Goal: Navigation & Orientation: Find specific page/section

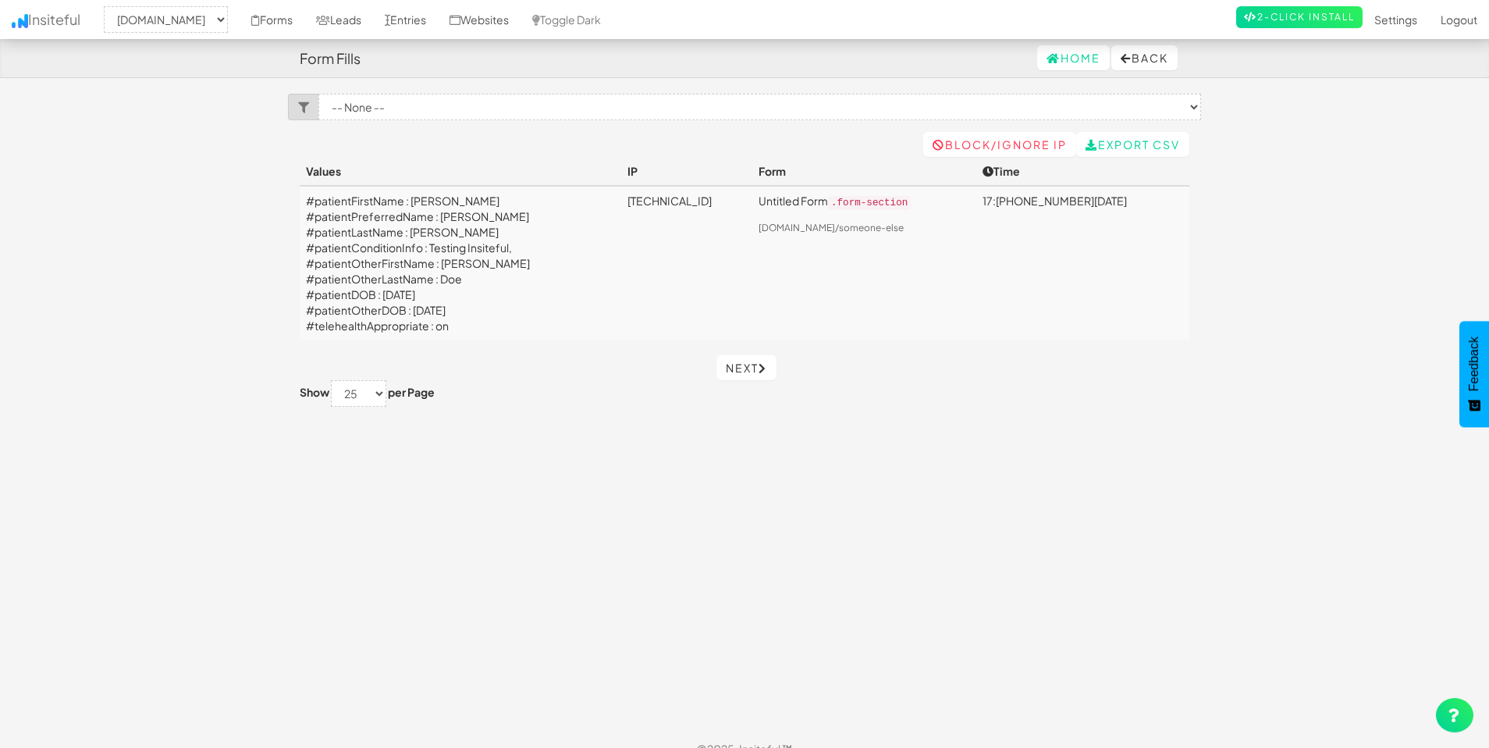
select select "2385"
click at [208, 20] on select "-- None -- herenow-production.up.railway.app signup.herenow.health" at bounding box center [166, 19] width 124 height 27
click link "Forms"
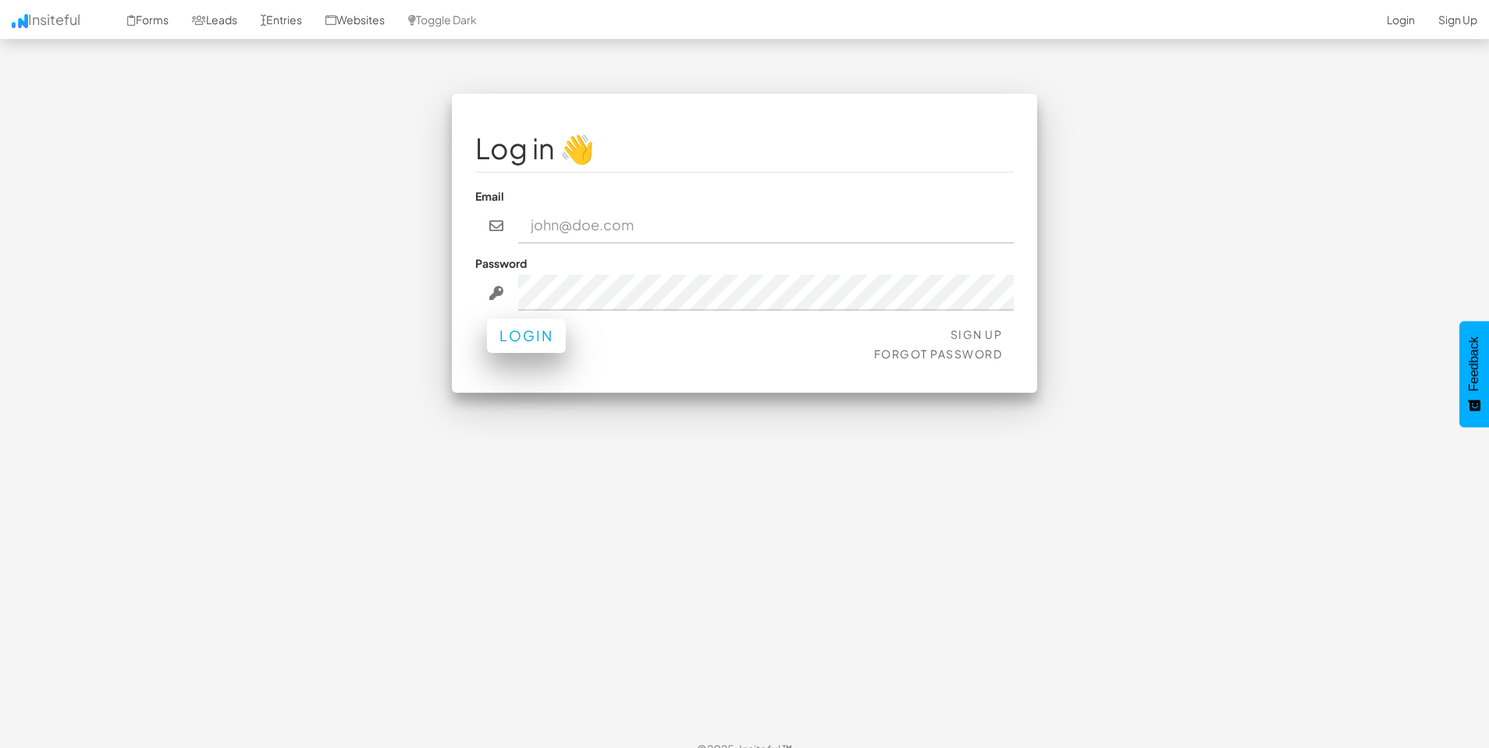
type input "admin@herenow.health"
click at [531, 337] on button "Login" at bounding box center [526, 335] width 79 height 34
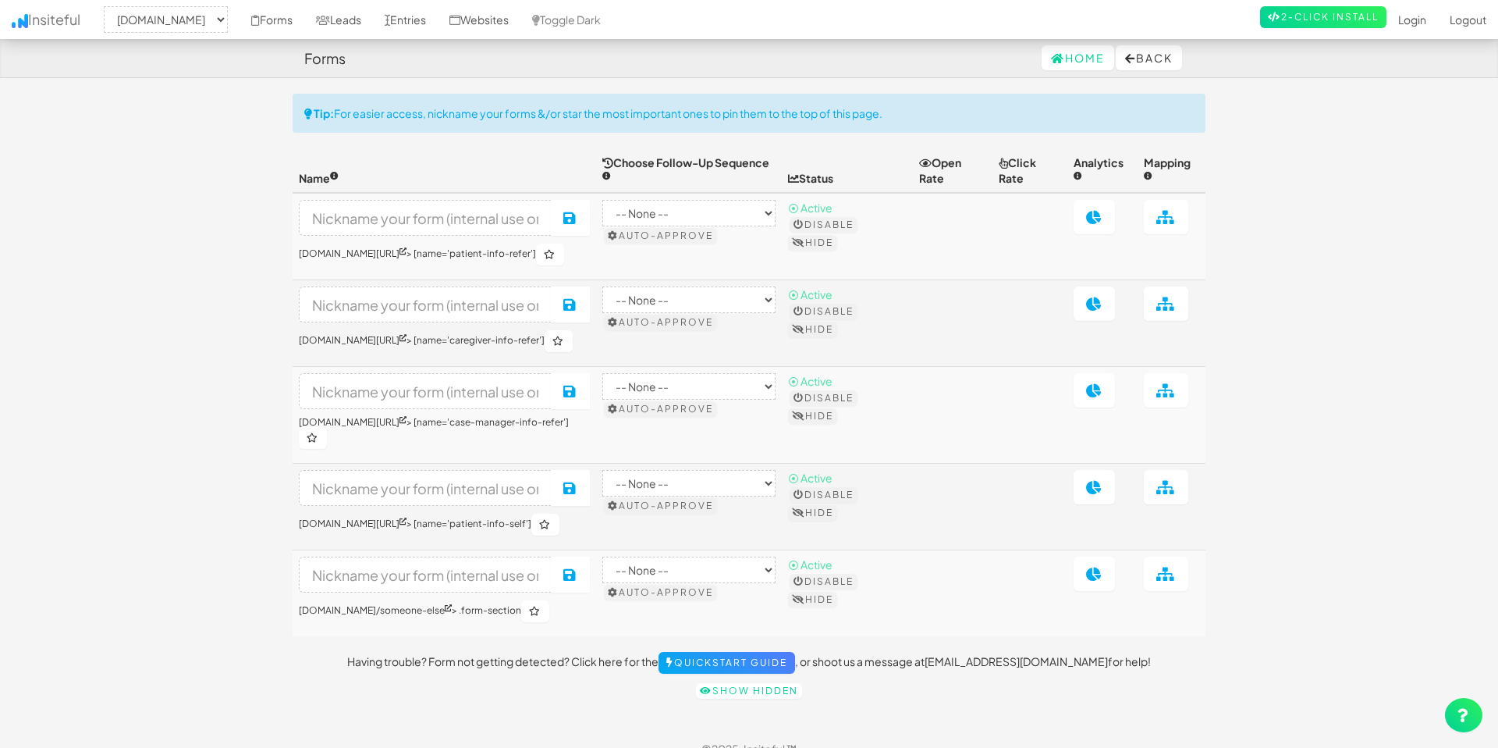
select select "2385"
click at [215, 14] on select "-- None -- herenow-production.up.railway.app signup.herenow.health" at bounding box center [166, 19] width 124 height 27
click at [521, 18] on link "Websites" at bounding box center [479, 19] width 83 height 39
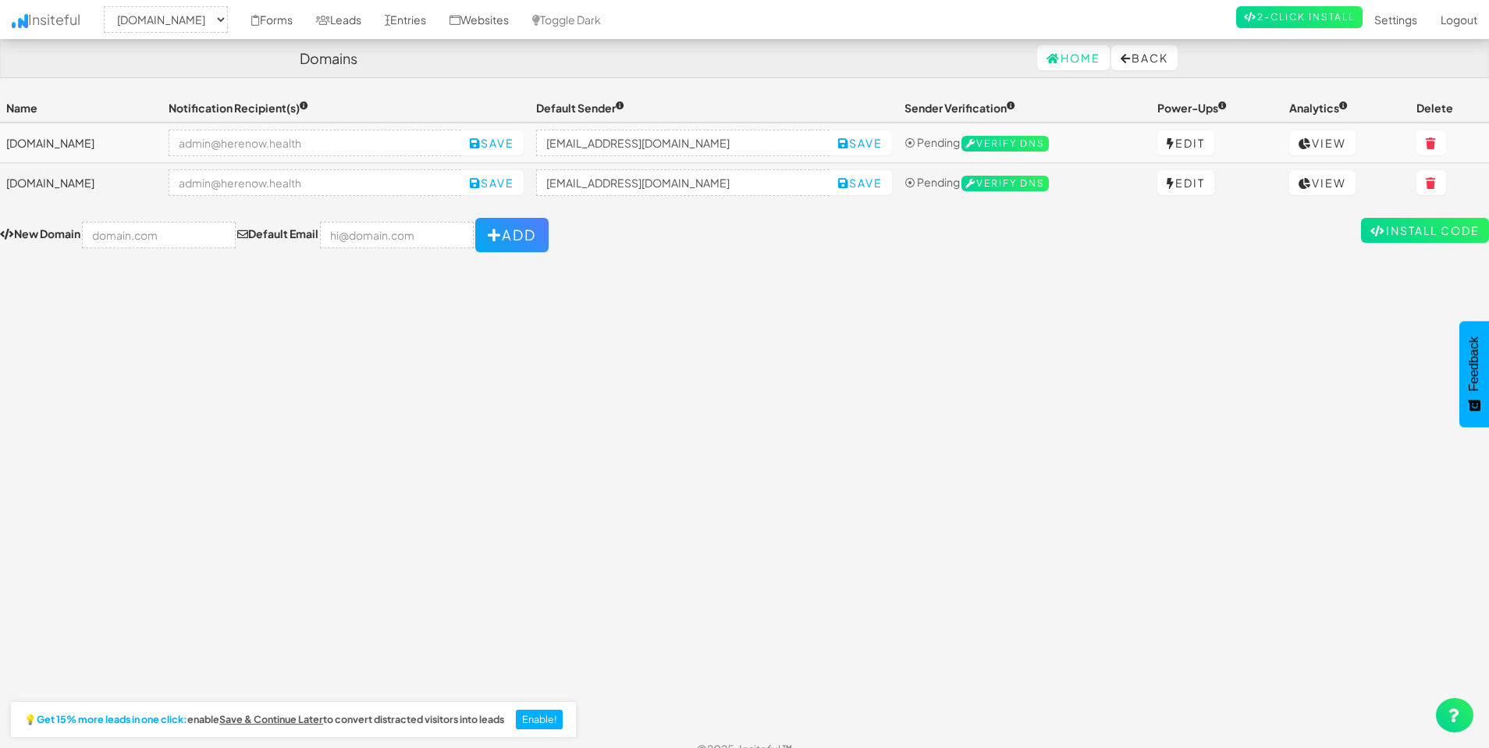
select select "2385"
click at [1338, 142] on link "View" at bounding box center [1322, 142] width 66 height 25
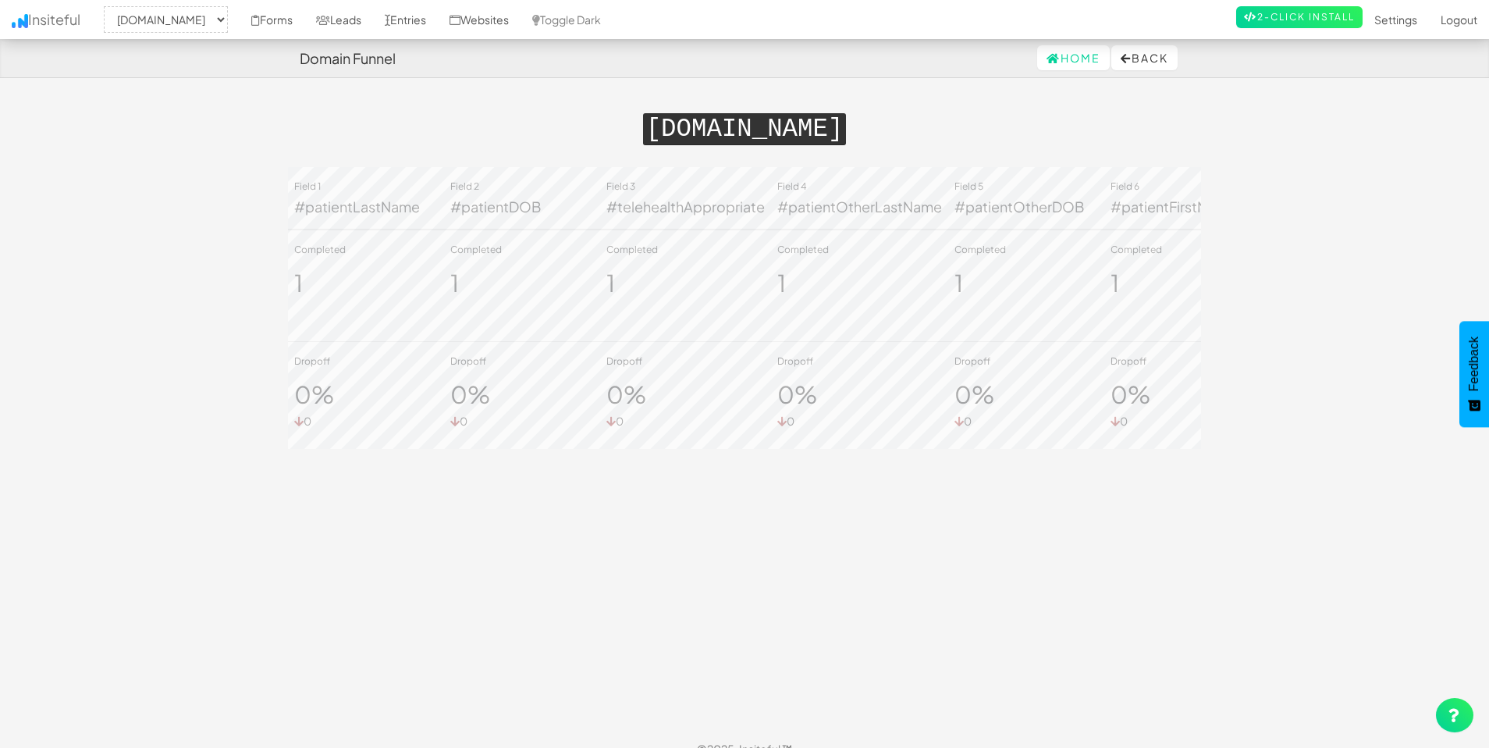
select select "2385"
click at [438, 18] on link "Entries" at bounding box center [405, 19] width 65 height 39
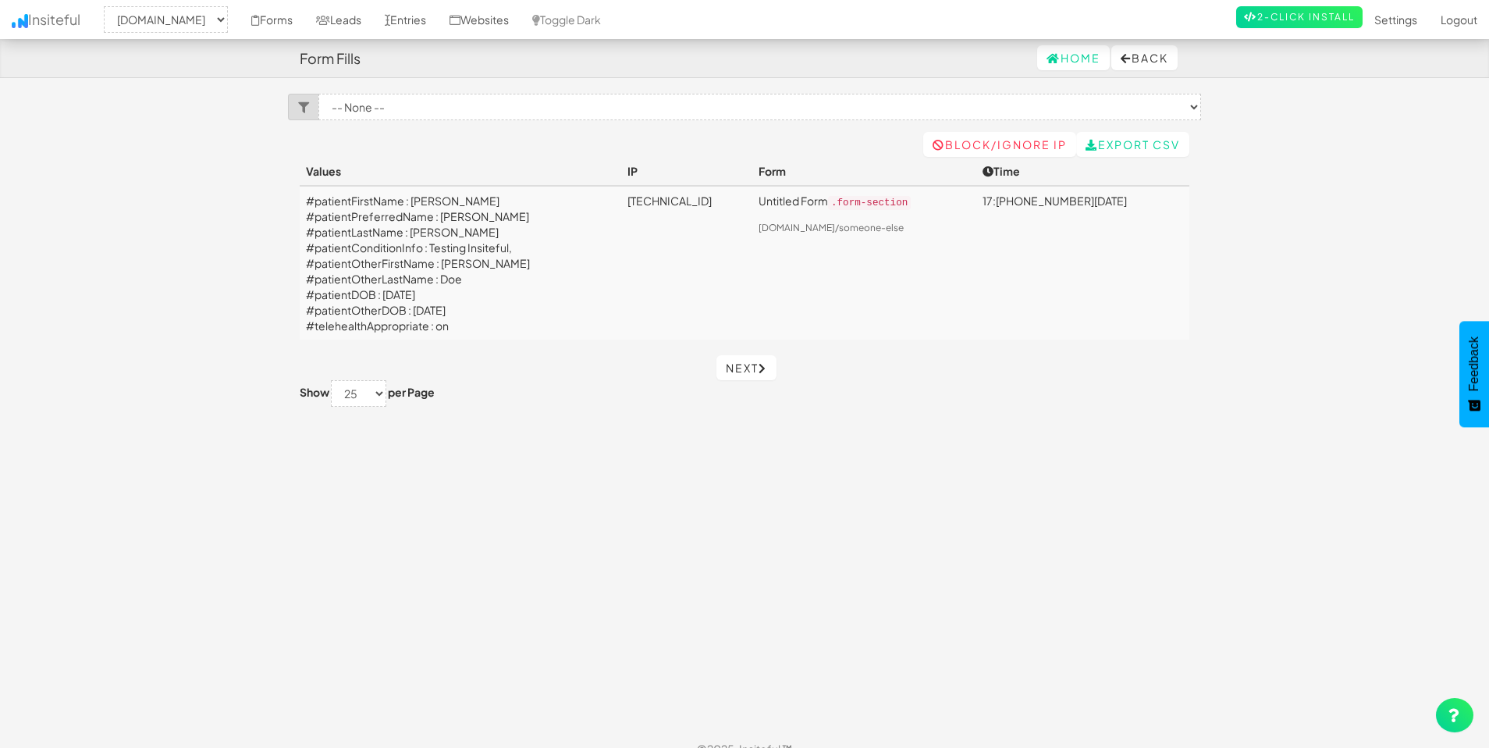
select select "2385"
click at [228, 16] on select "-- None -- [DOMAIN_NAME] [DOMAIN_NAME]" at bounding box center [166, 19] width 124 height 27
click at [304, 23] on link "Forms" at bounding box center [272, 19] width 65 height 39
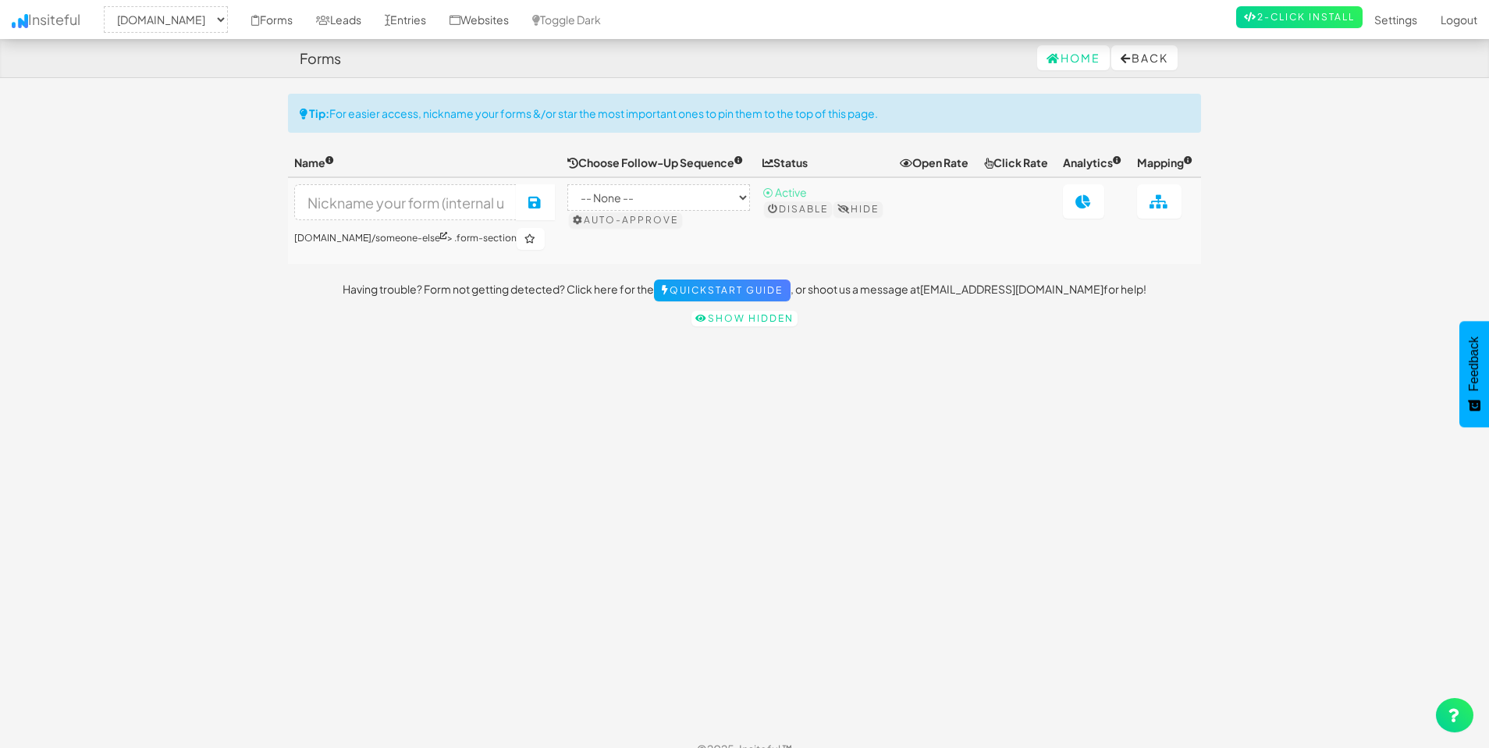
select select "2385"
click at [304, 23] on link "Forms" at bounding box center [272, 19] width 65 height 39
select select "2385"
click at [373, 19] on link "Leads" at bounding box center [338, 19] width 69 height 39
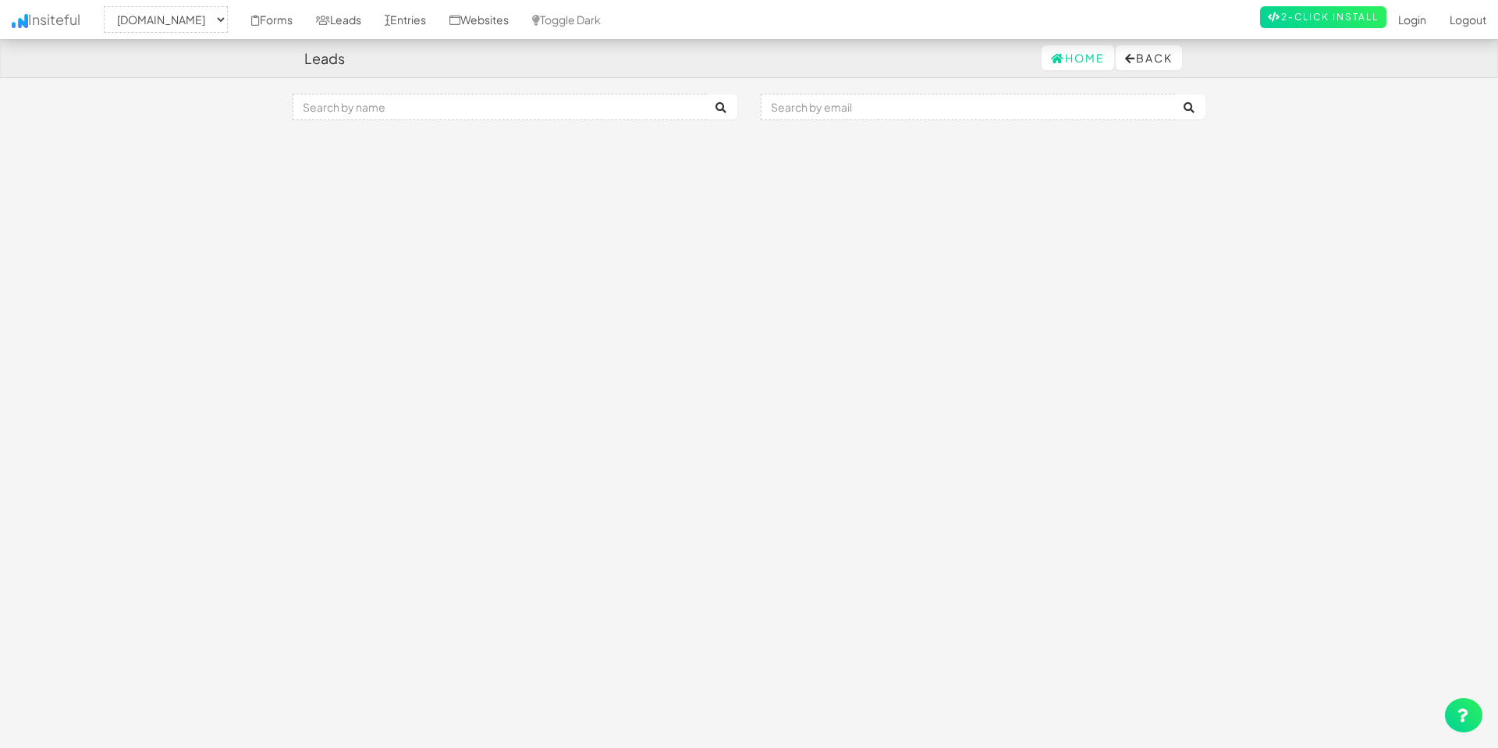
select select "2385"
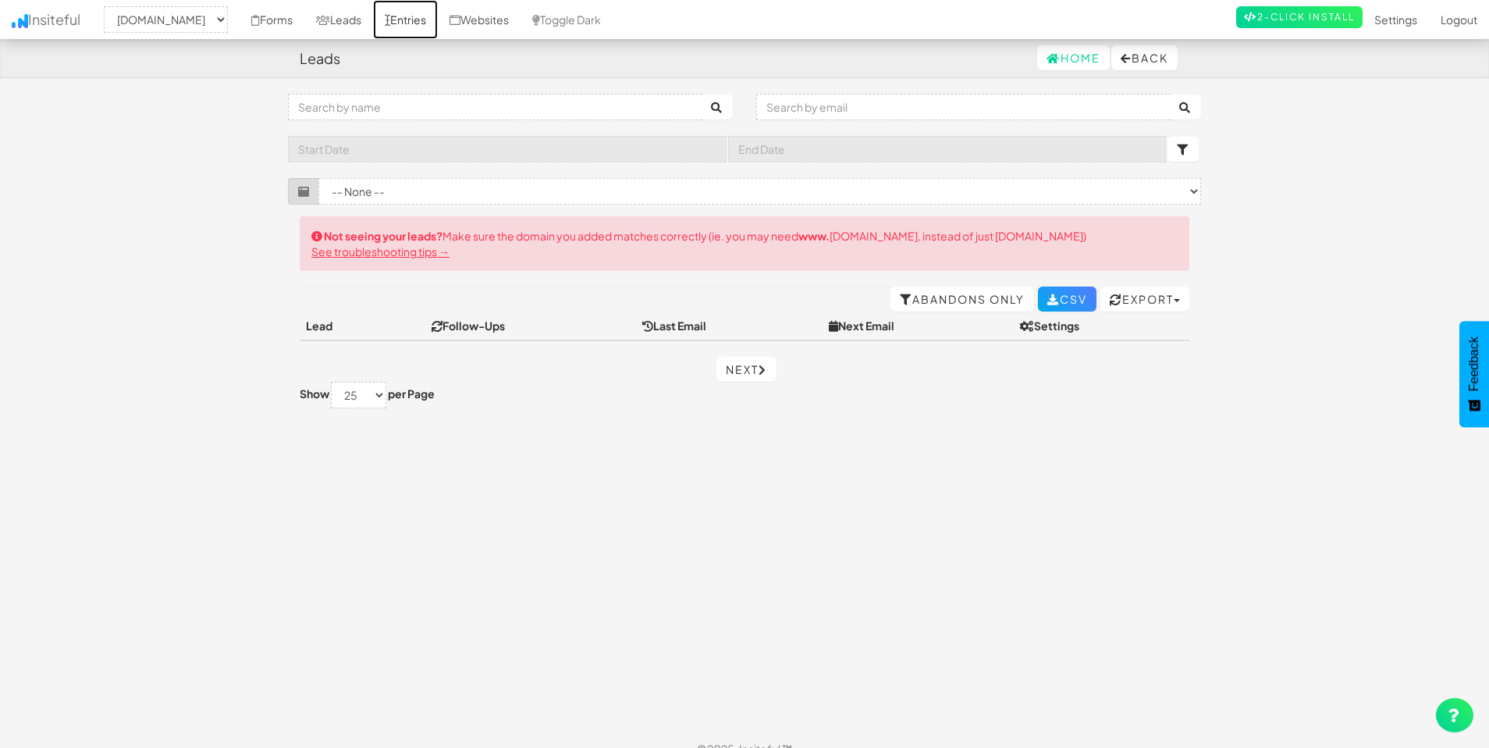
click at [438, 22] on link "Entries" at bounding box center [405, 19] width 65 height 39
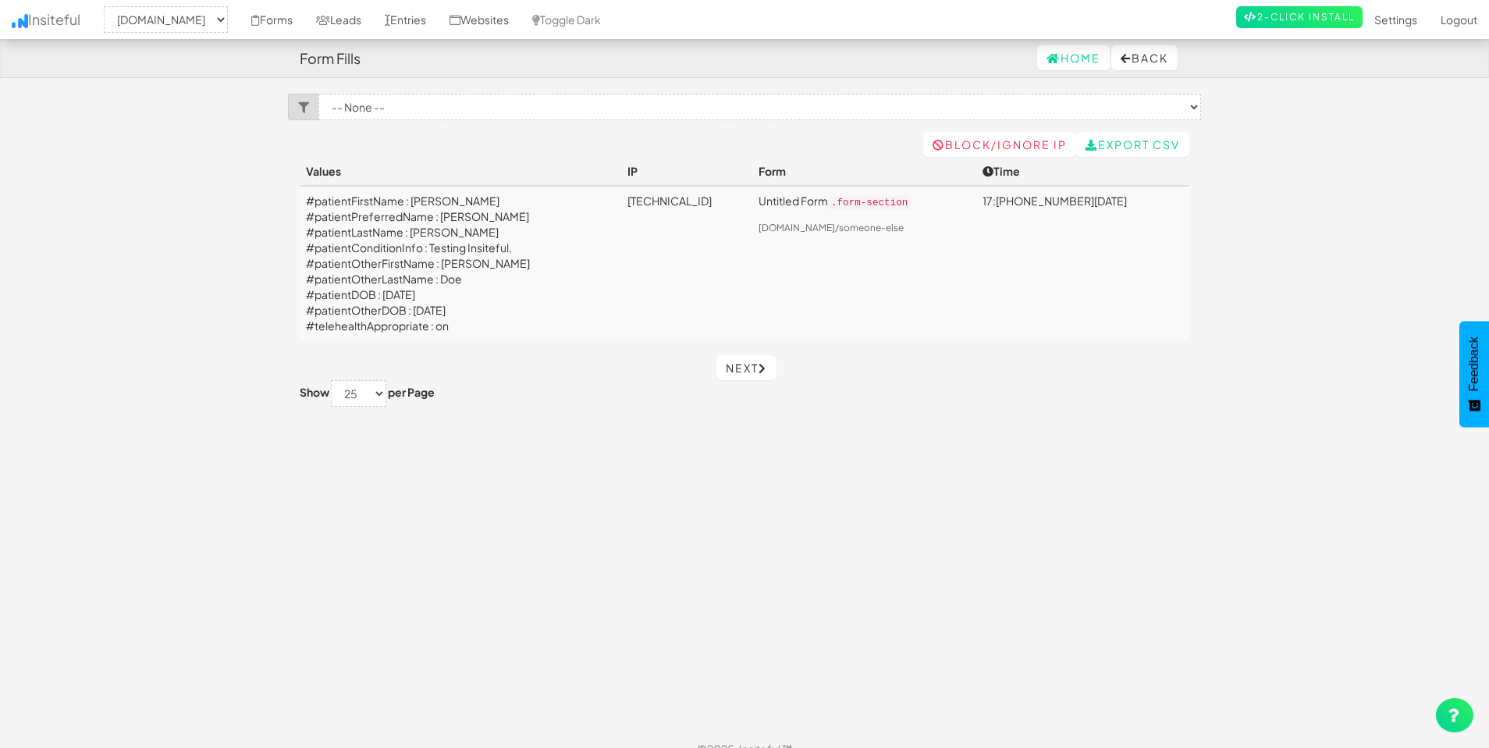
select select "2385"
click at [514, 21] on link "Websites" at bounding box center [479, 19] width 83 height 39
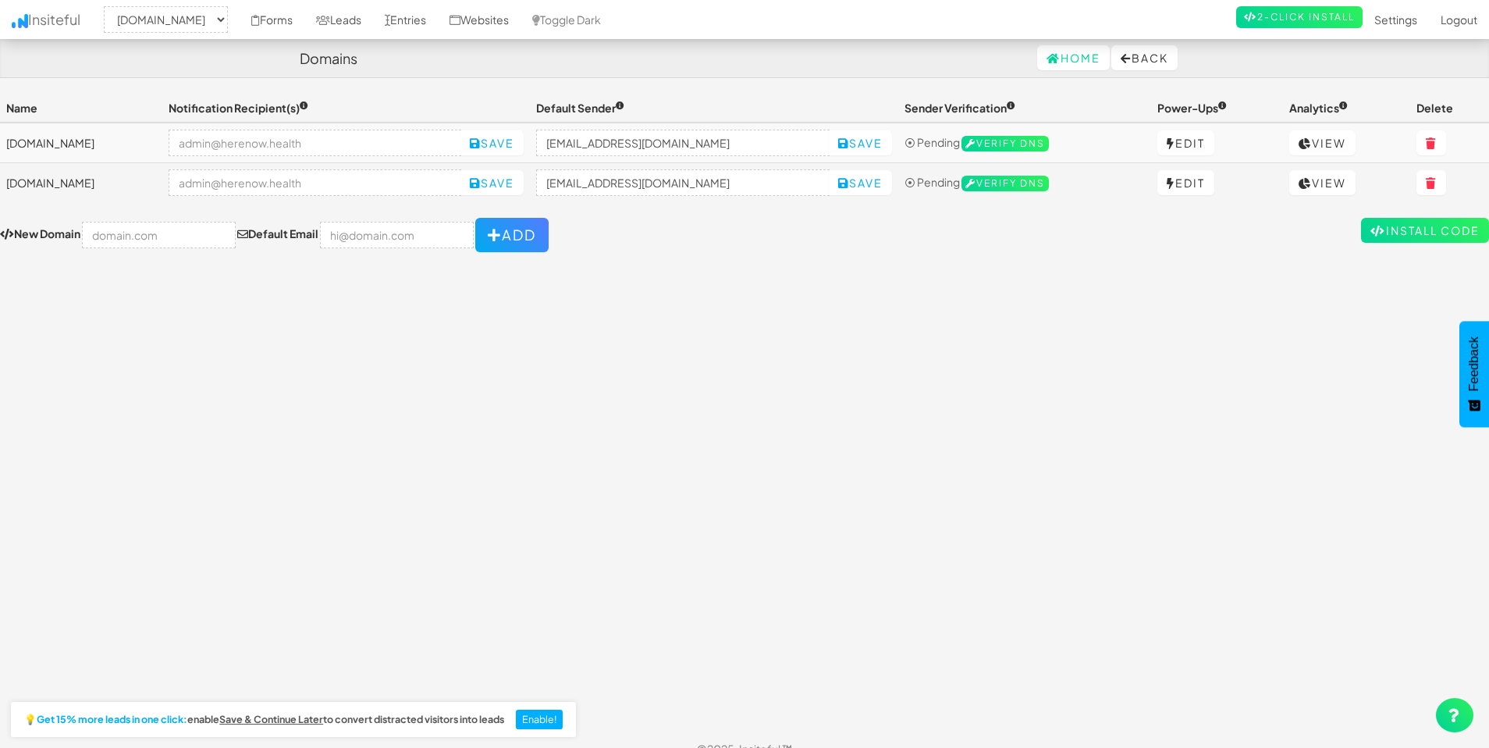
select select "2385"
